Goal: Task Accomplishment & Management: Use online tool/utility

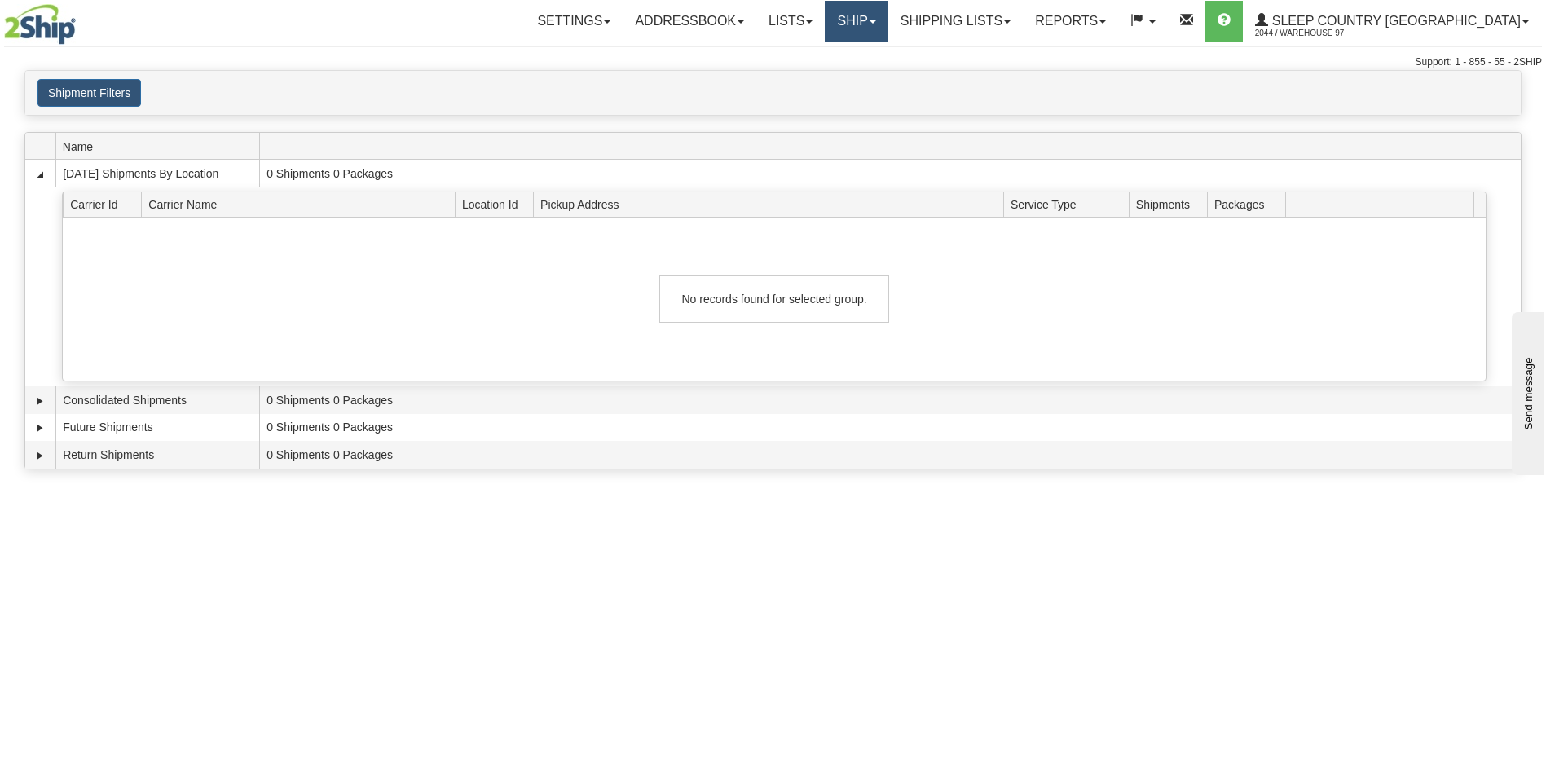
click at [887, 20] on link "Ship" at bounding box center [857, 21] width 63 height 41
click at [818, 58] on span "Ship Screen" at bounding box center [787, 56] width 62 height 13
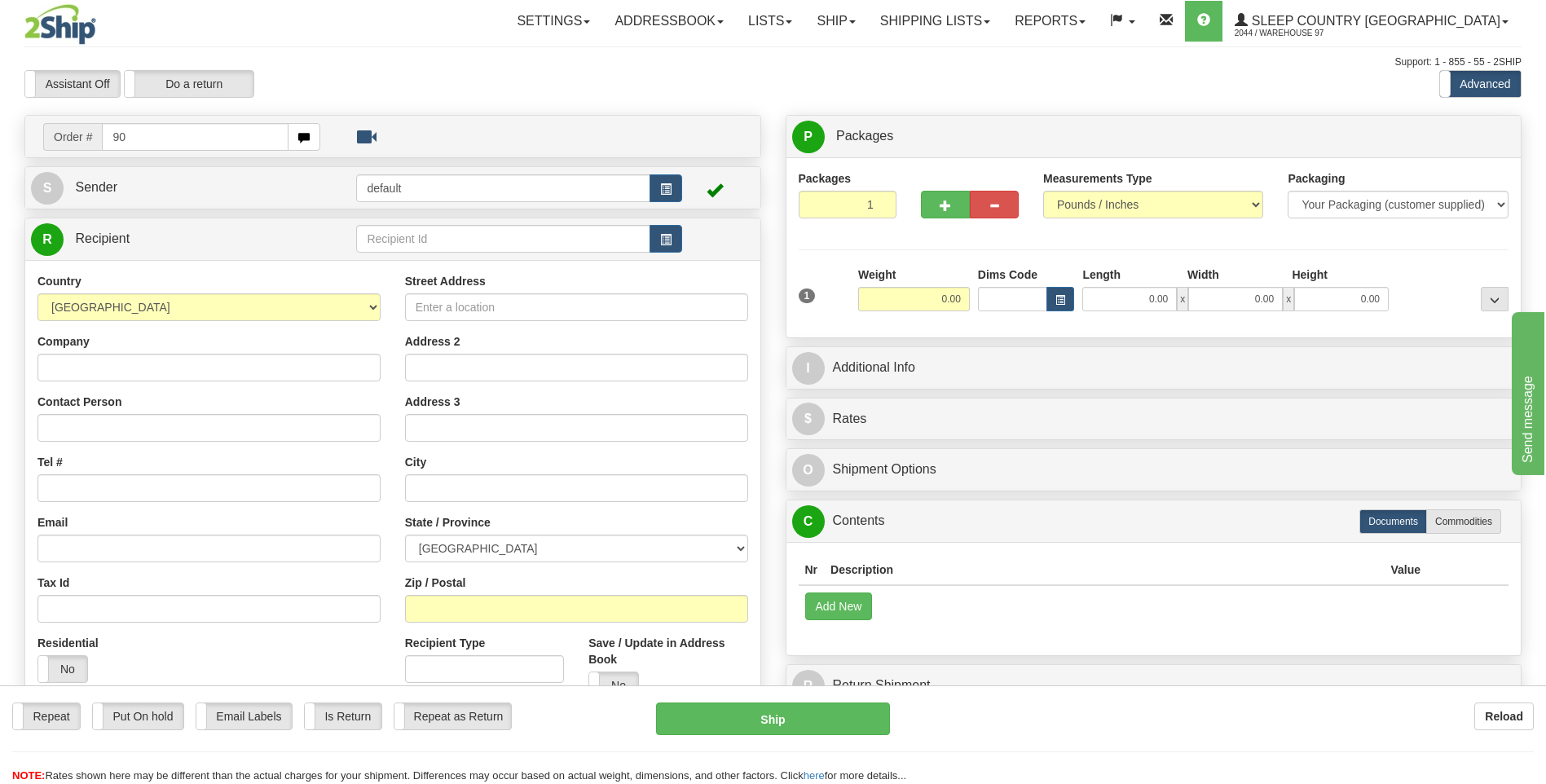
type input "9"
